Goal: Information Seeking & Learning: Learn about a topic

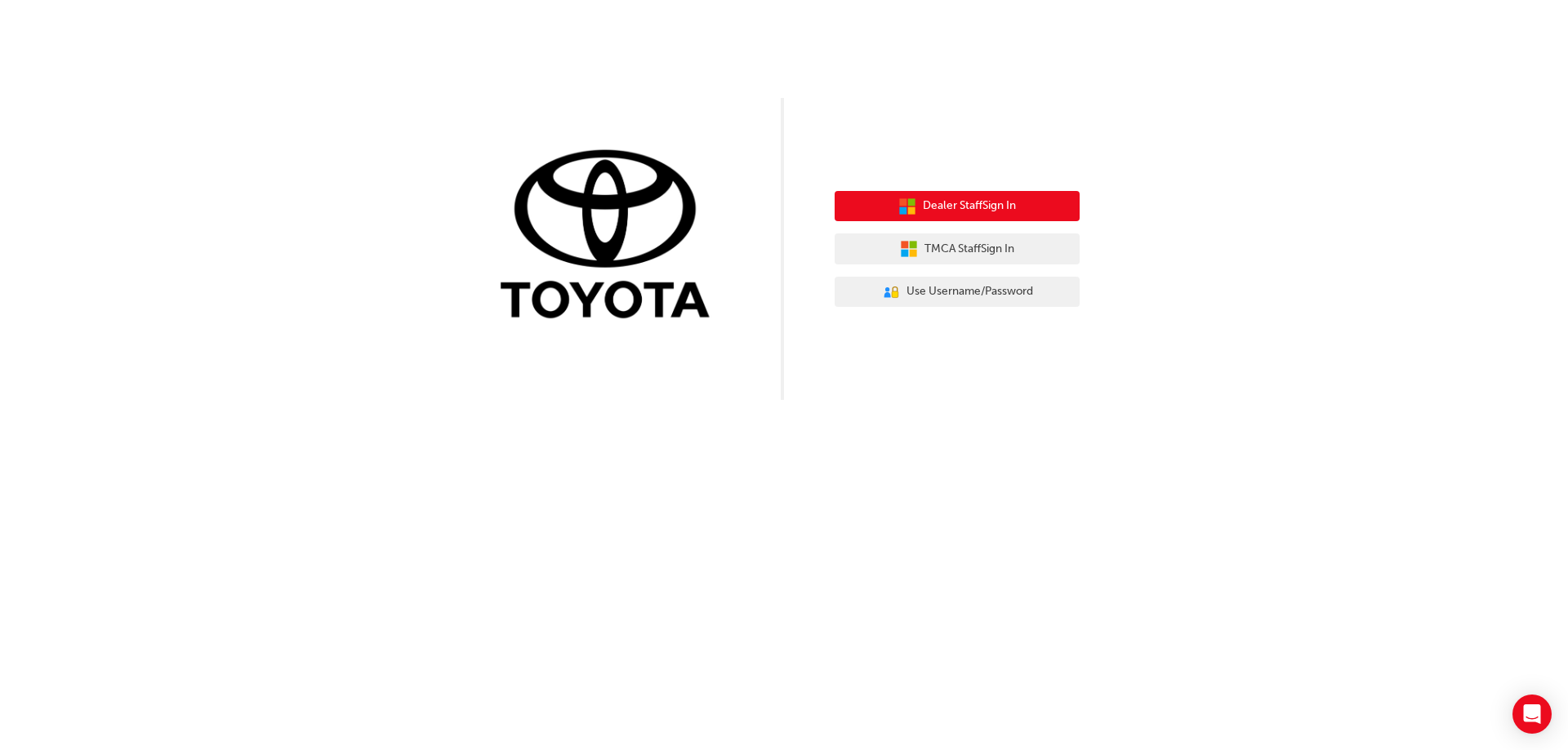
click at [997, 199] on span "Dealer Staff Sign In" at bounding box center [969, 206] width 93 height 19
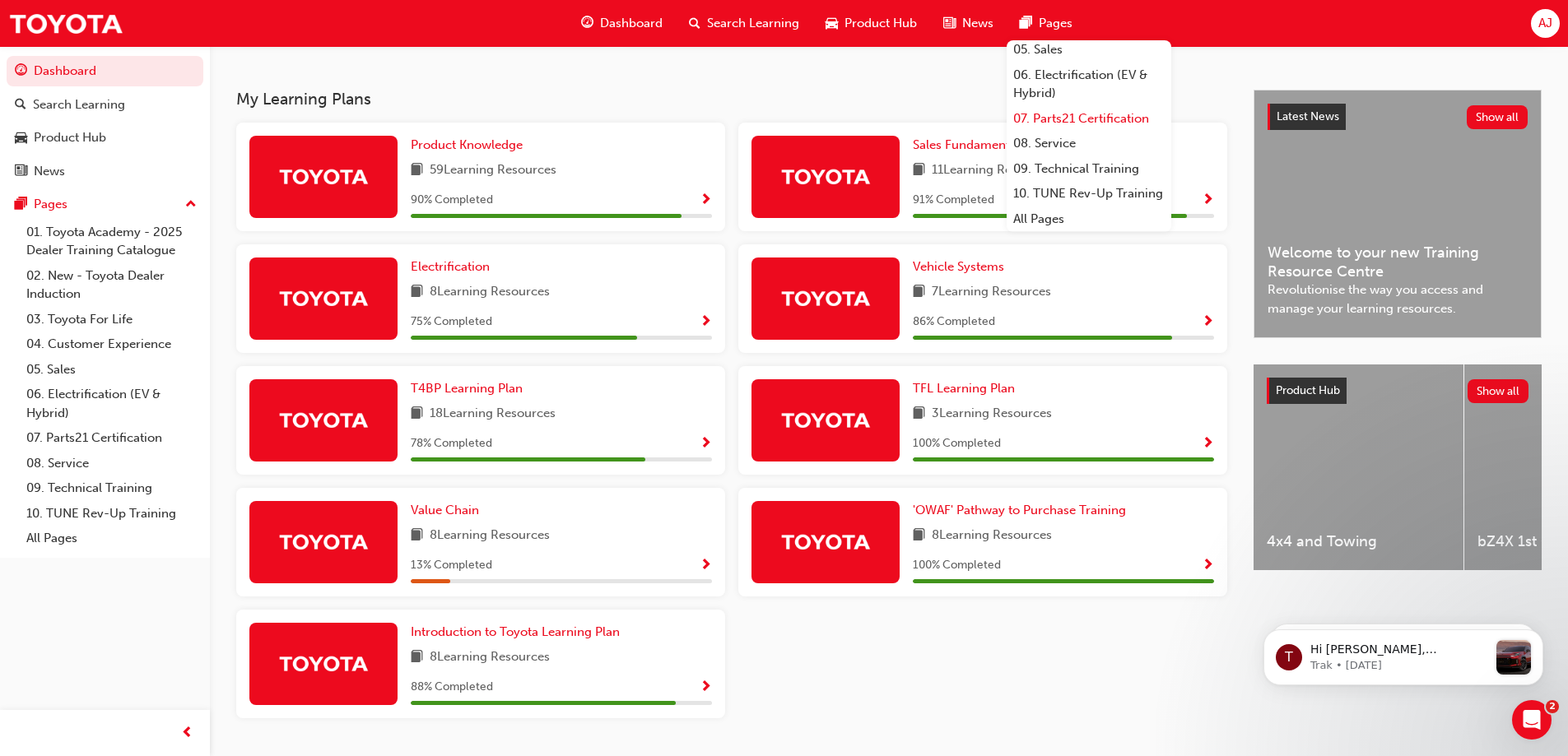
scroll to position [378, 0]
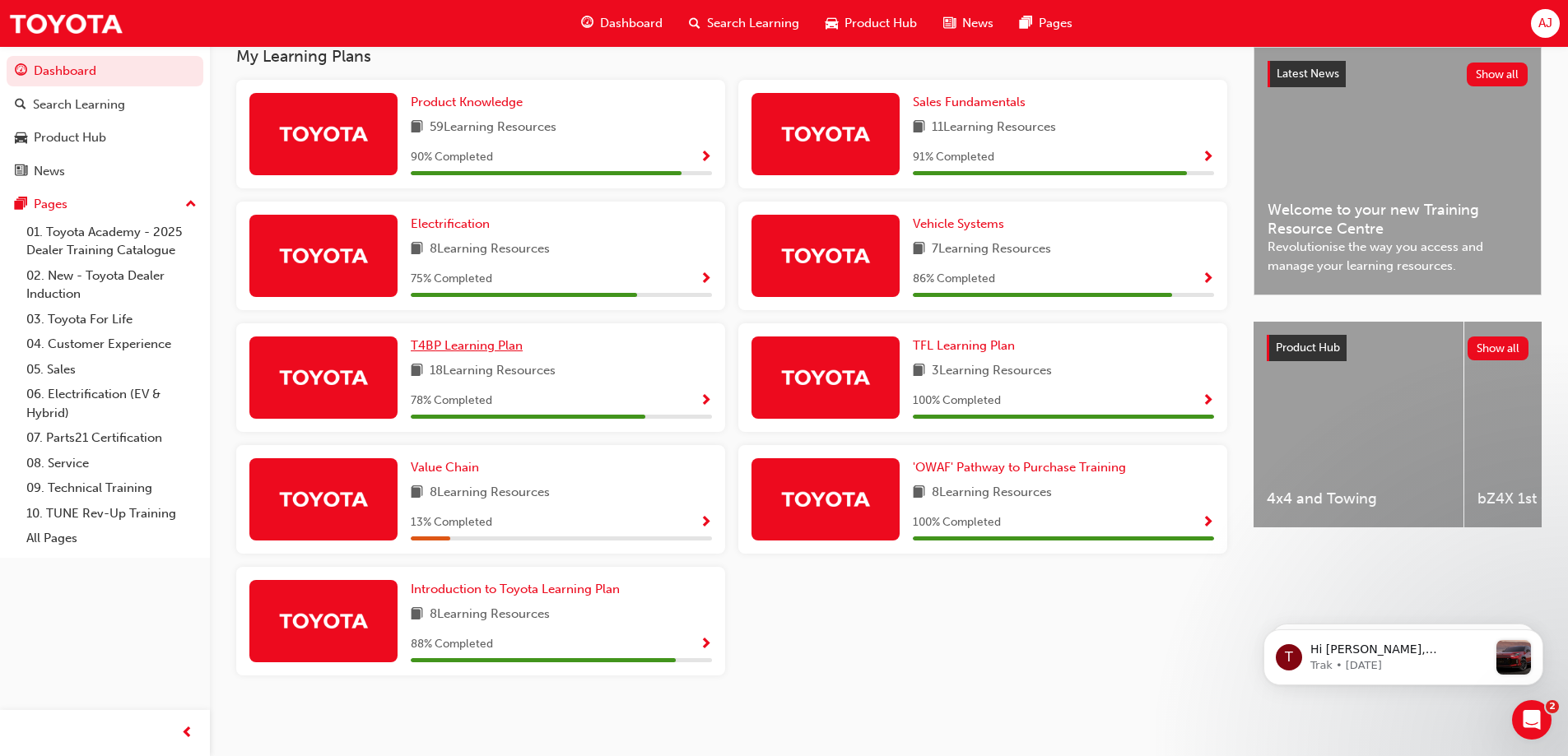
click at [477, 345] on span "T4BP Learning Plan" at bounding box center [466, 346] width 112 height 15
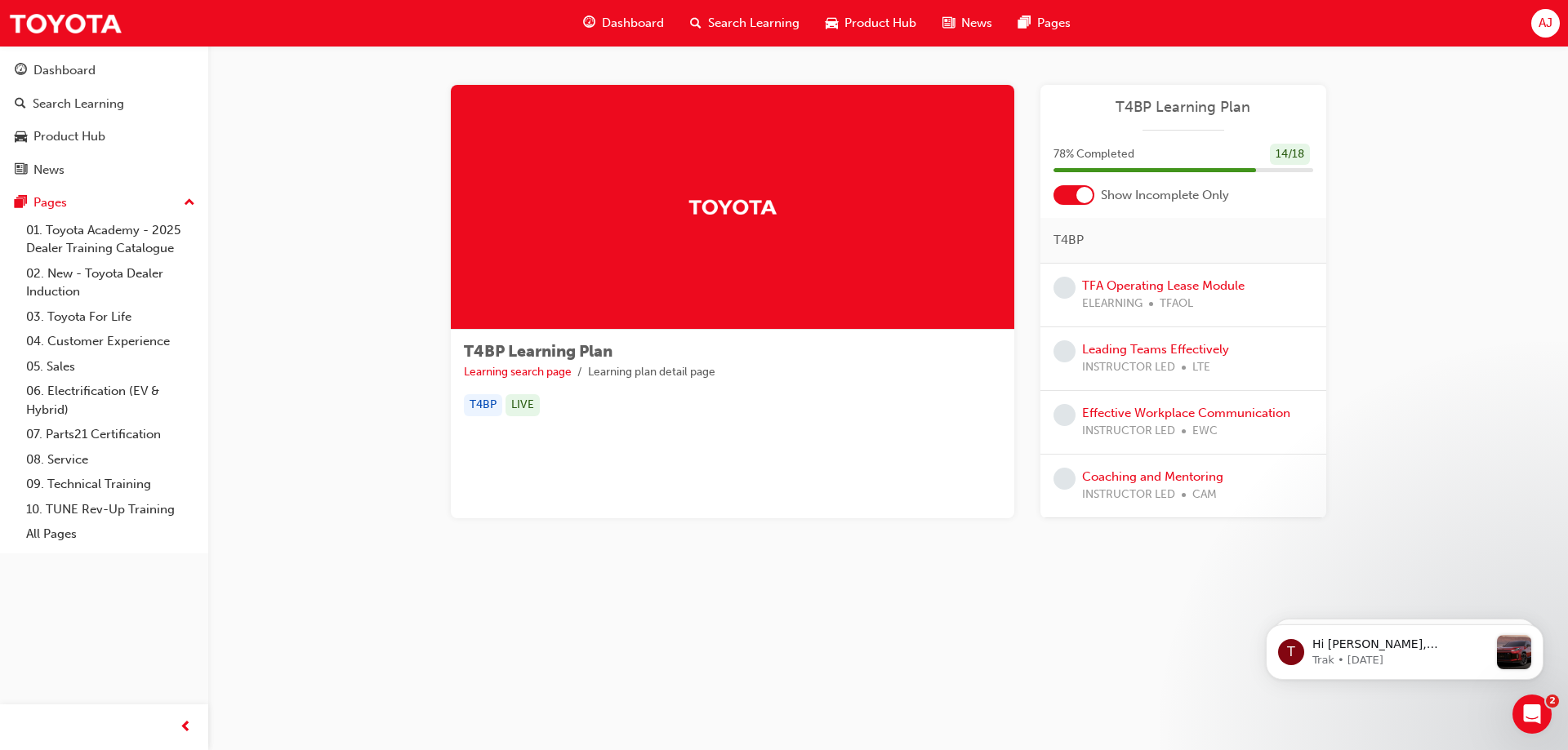
click at [1083, 199] on div at bounding box center [1085, 196] width 17 height 17
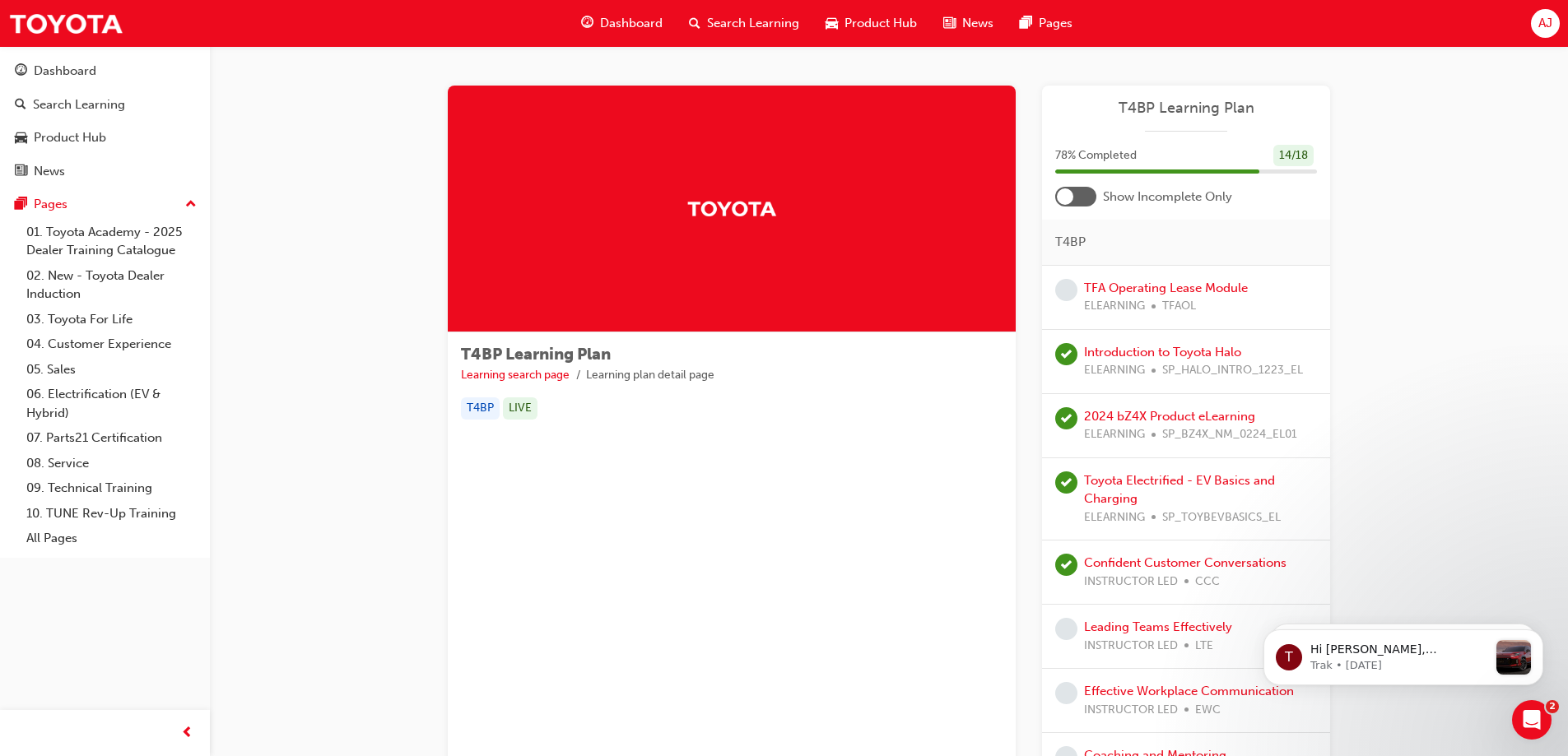
click at [1065, 196] on div at bounding box center [1066, 197] width 17 height 17
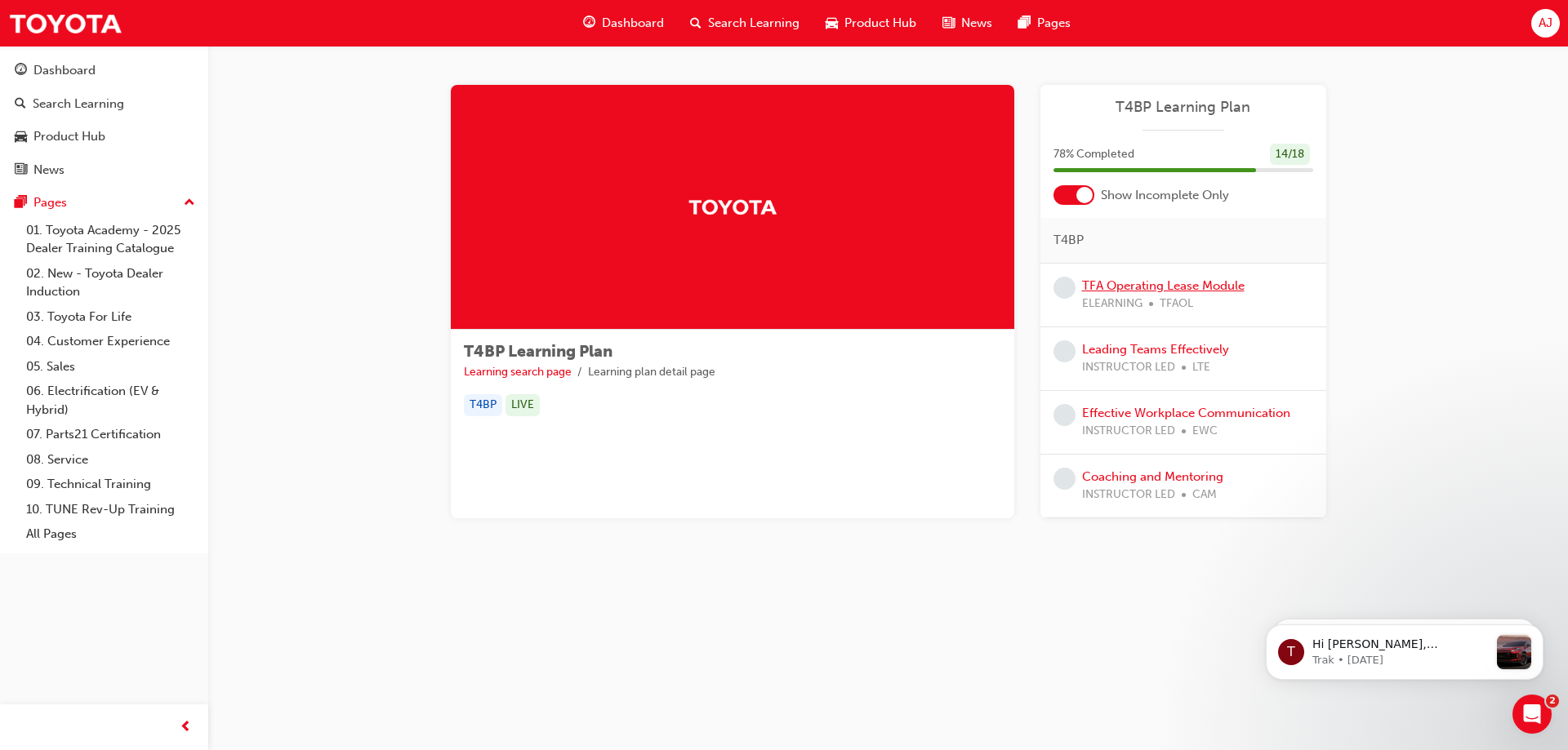
click at [1127, 287] on link "TFA Operating Lease Module" at bounding box center [1163, 286] width 163 height 15
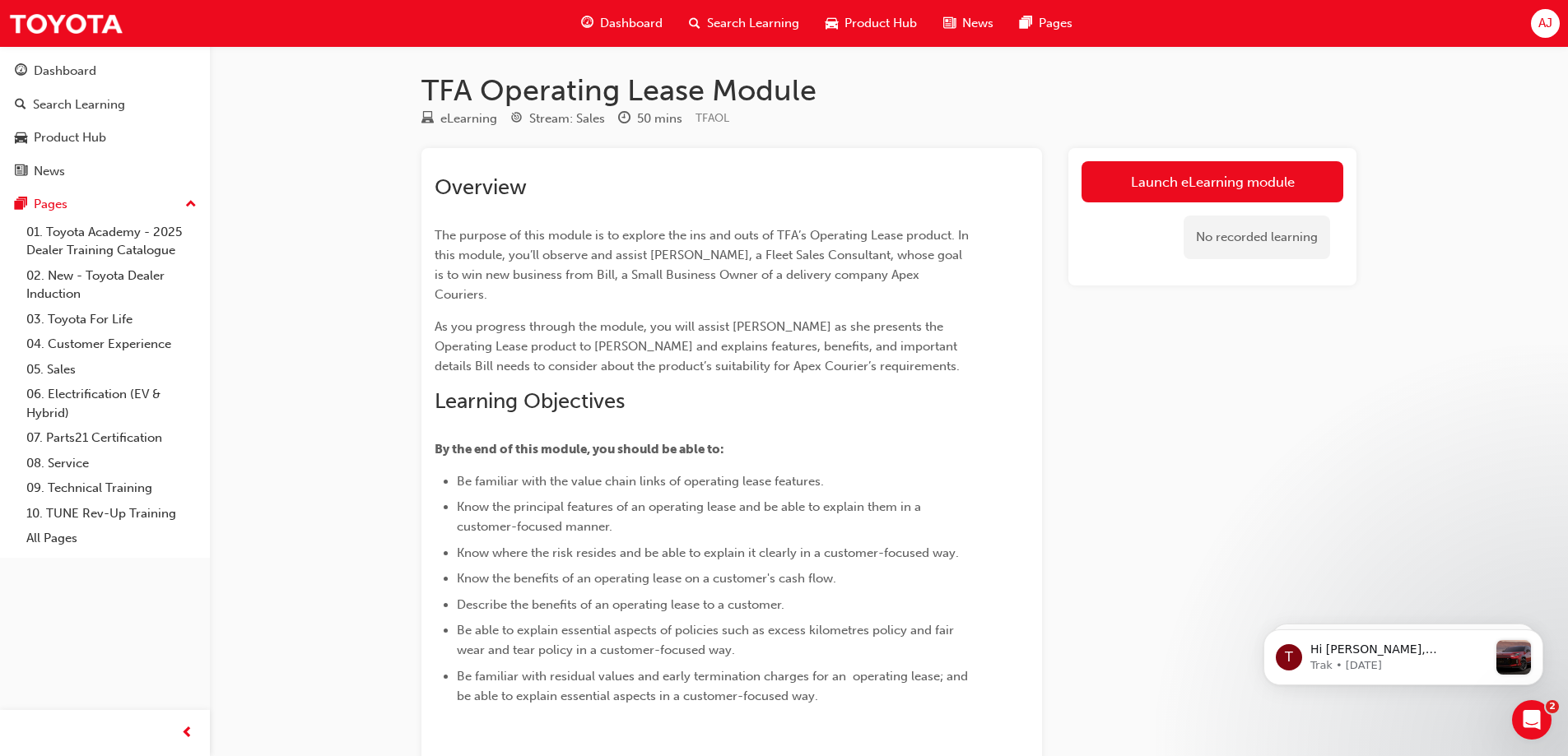
click at [628, 24] on span "Dashboard" at bounding box center [631, 23] width 63 height 19
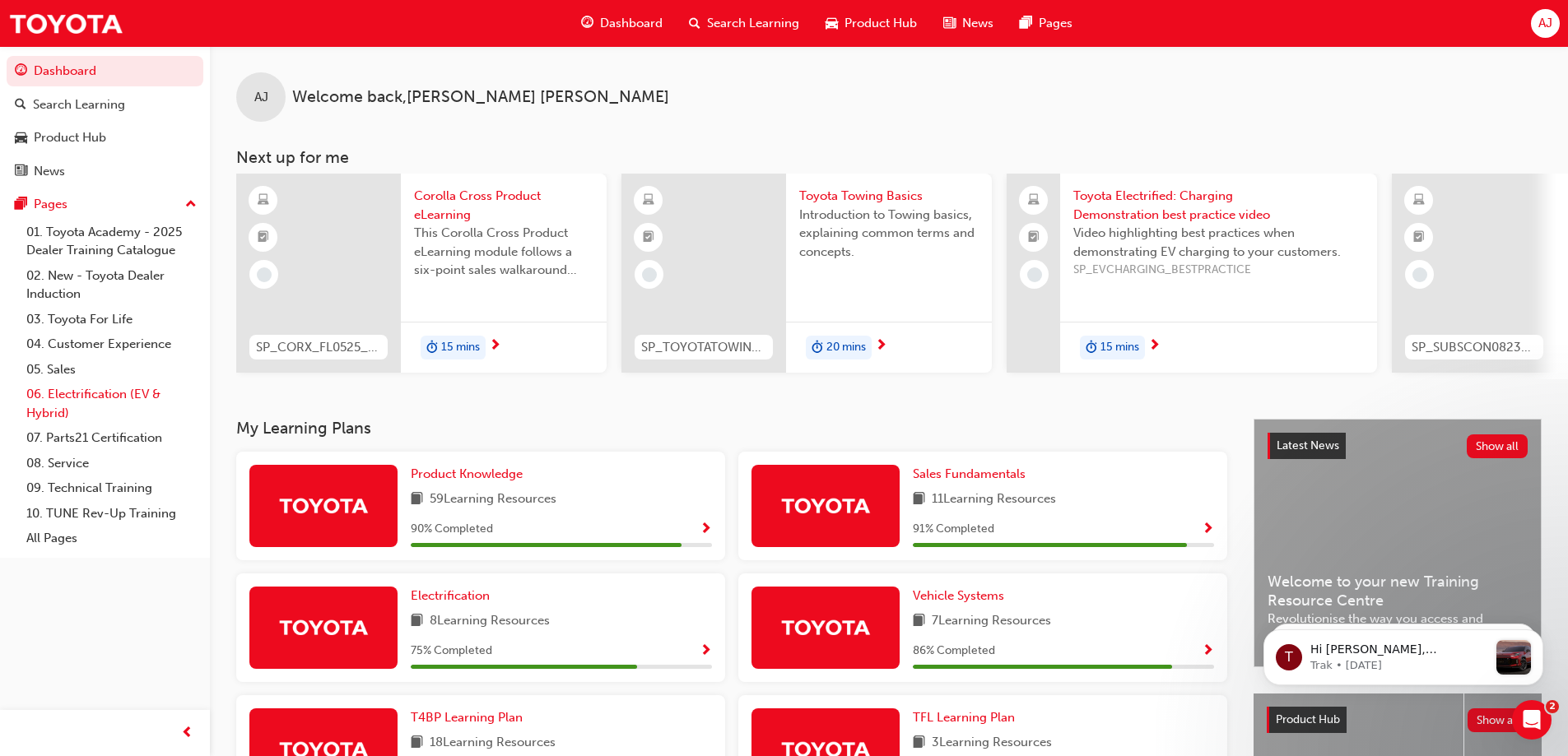
scroll to position [329, 0]
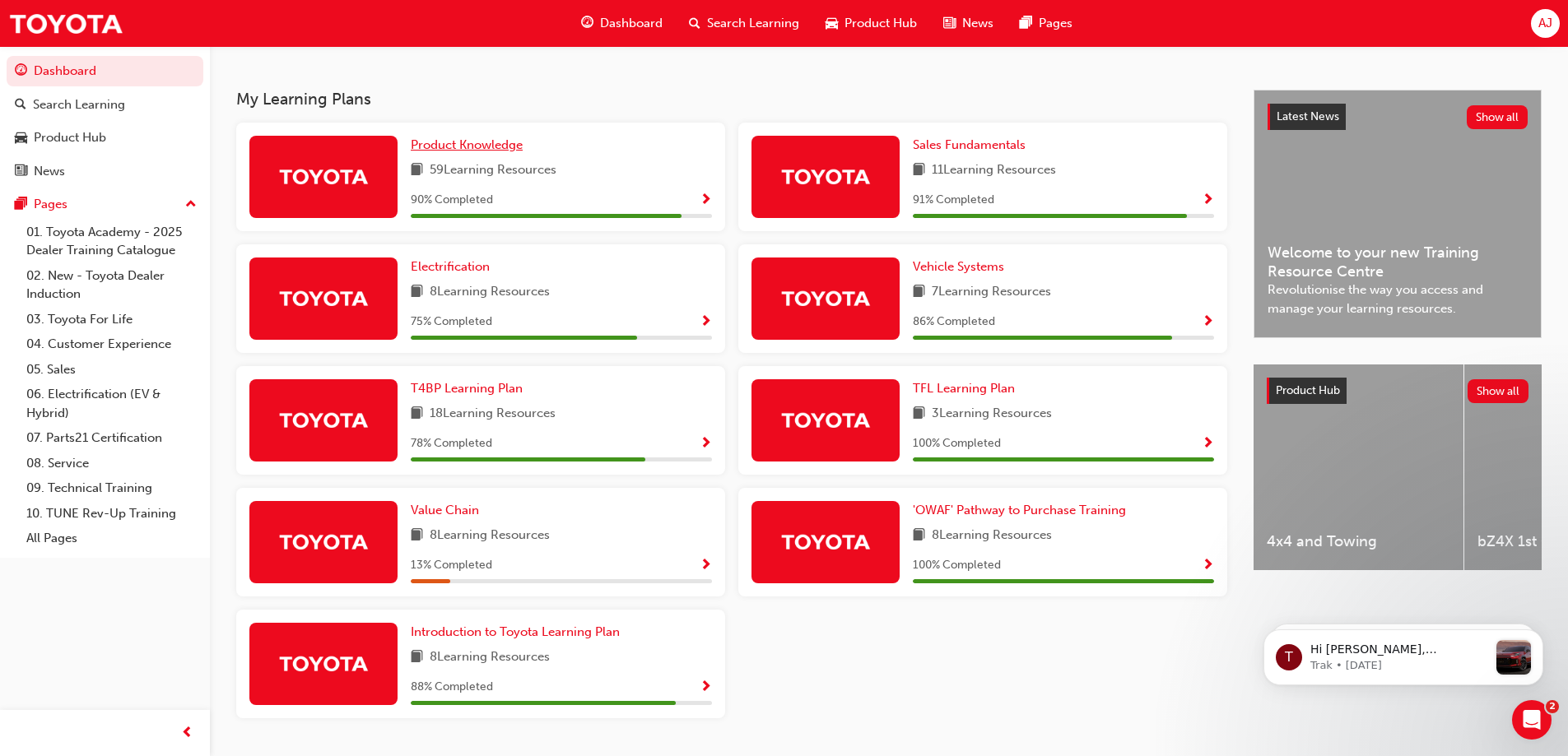
click at [494, 146] on span "Product Knowledge" at bounding box center [466, 145] width 112 height 15
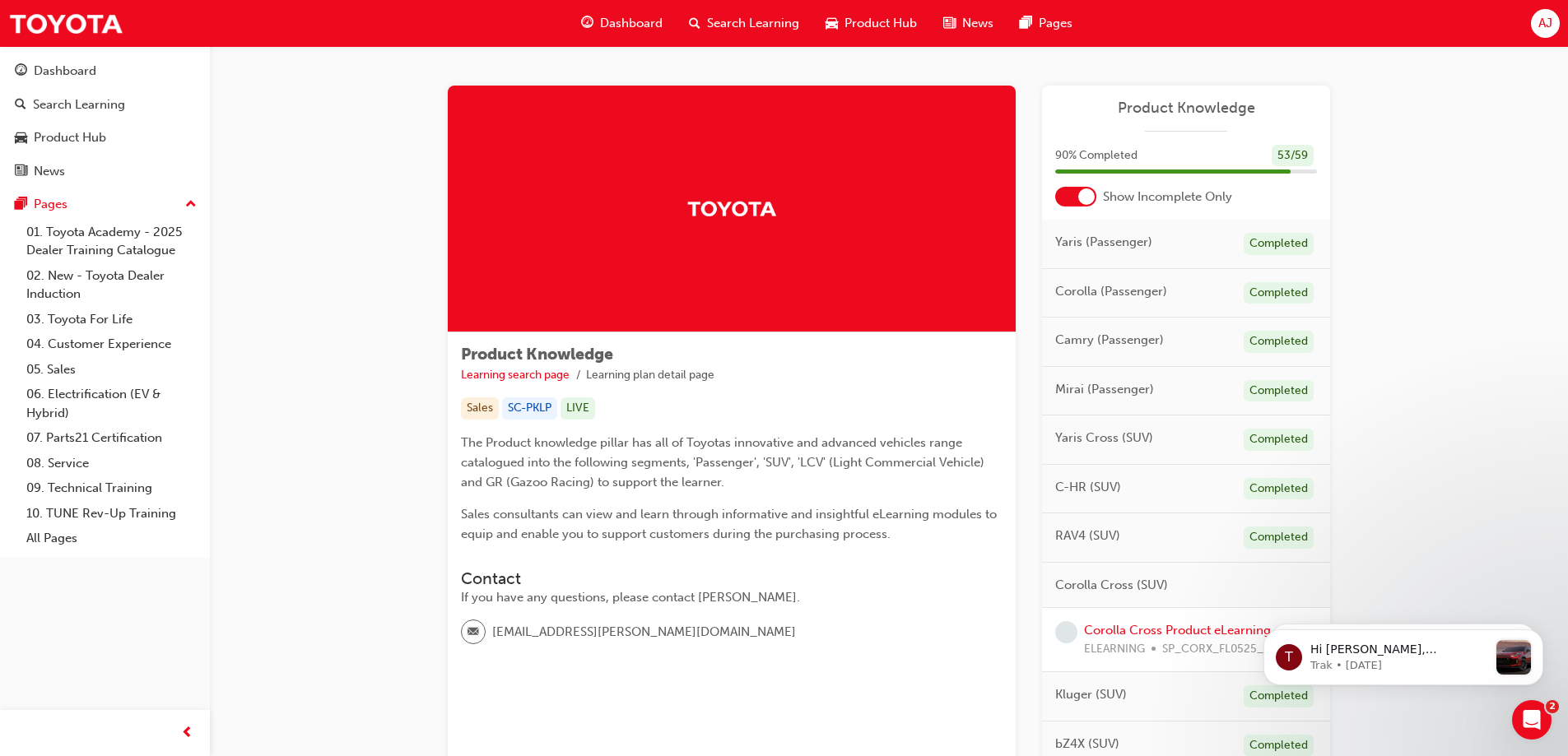
click at [1089, 188] on div at bounding box center [1076, 197] width 41 height 20
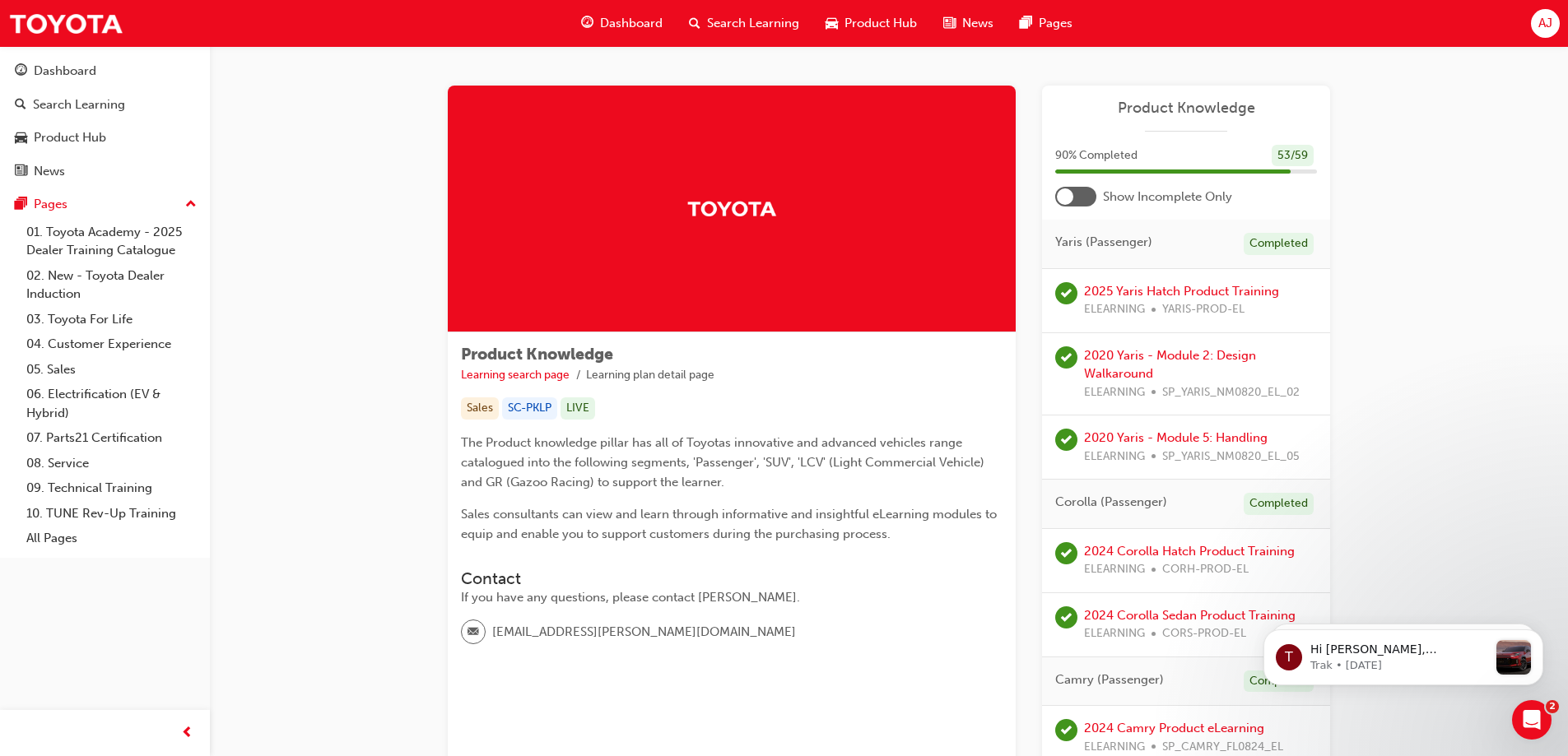
click at [1062, 197] on div at bounding box center [1066, 197] width 17 height 17
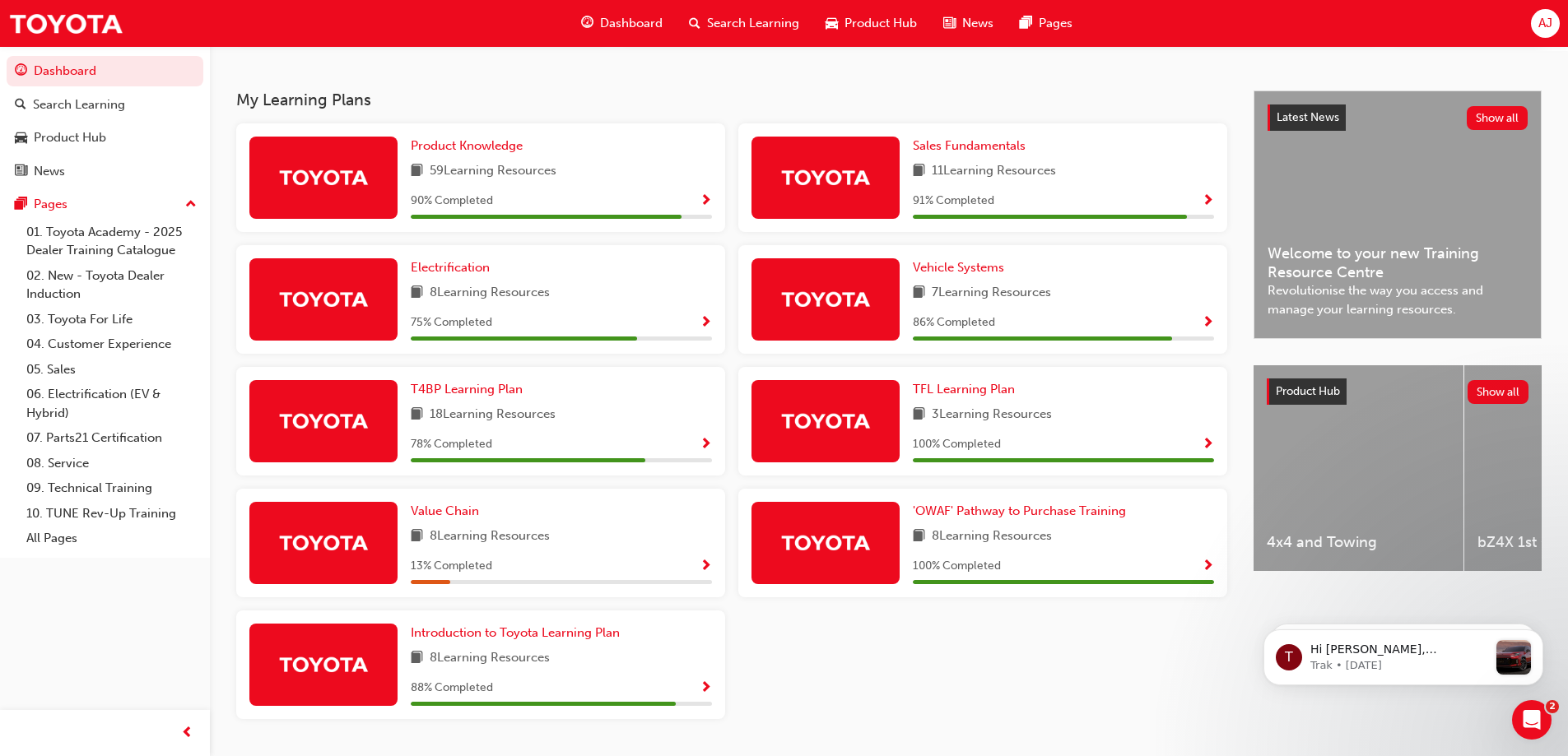
scroll to position [329, 0]
